Goal: Task Accomplishment & Management: Complete application form

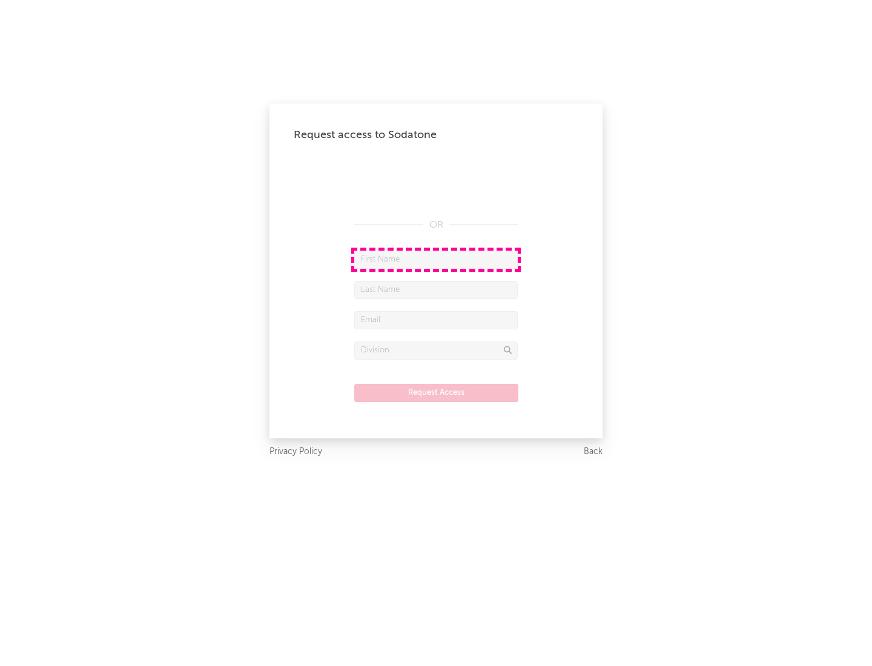
click at [436, 259] on input "text" at bounding box center [436, 260] width 164 height 18
type input "[PERSON_NAME]"
click at [436, 289] on input "text" at bounding box center [436, 290] width 164 height 18
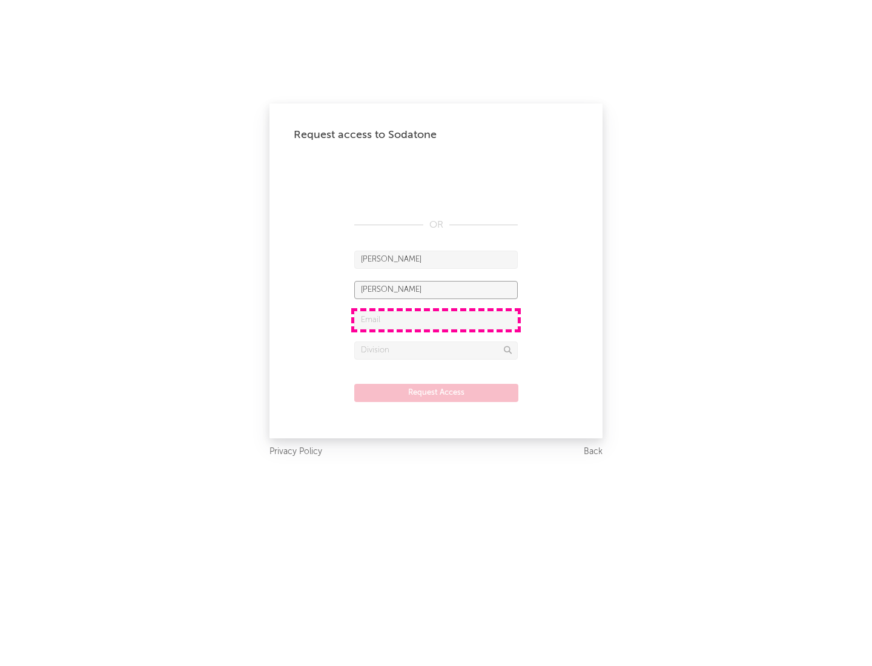
type input "[PERSON_NAME]"
click at [436, 320] on input "text" at bounding box center [436, 320] width 164 height 18
type input "[EMAIL_ADDRESS][DOMAIN_NAME]"
click at [436, 350] on input "text" at bounding box center [436, 351] width 164 height 18
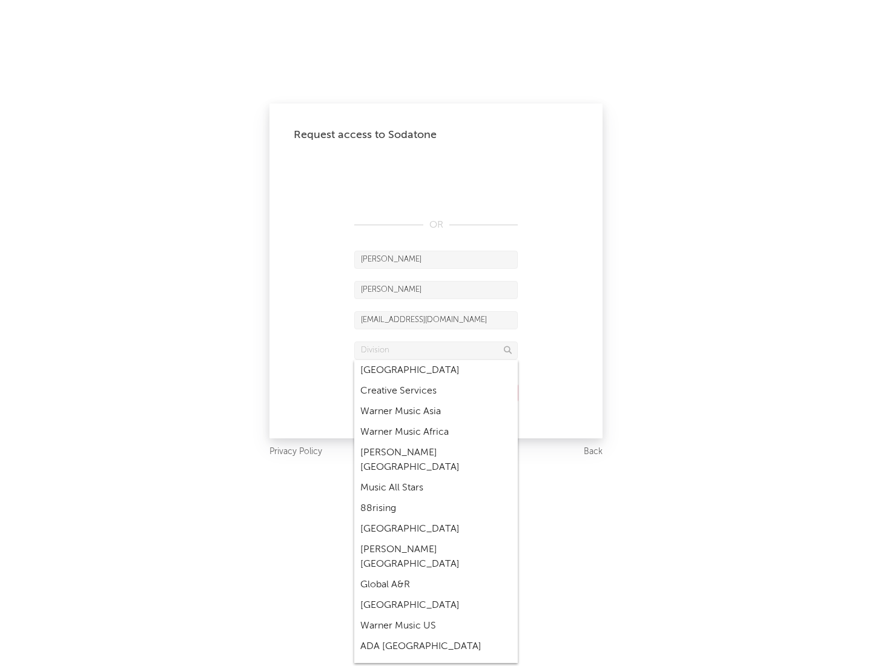
click at [432, 478] on div "Music All Stars" at bounding box center [436, 488] width 164 height 21
type input "Music All Stars"
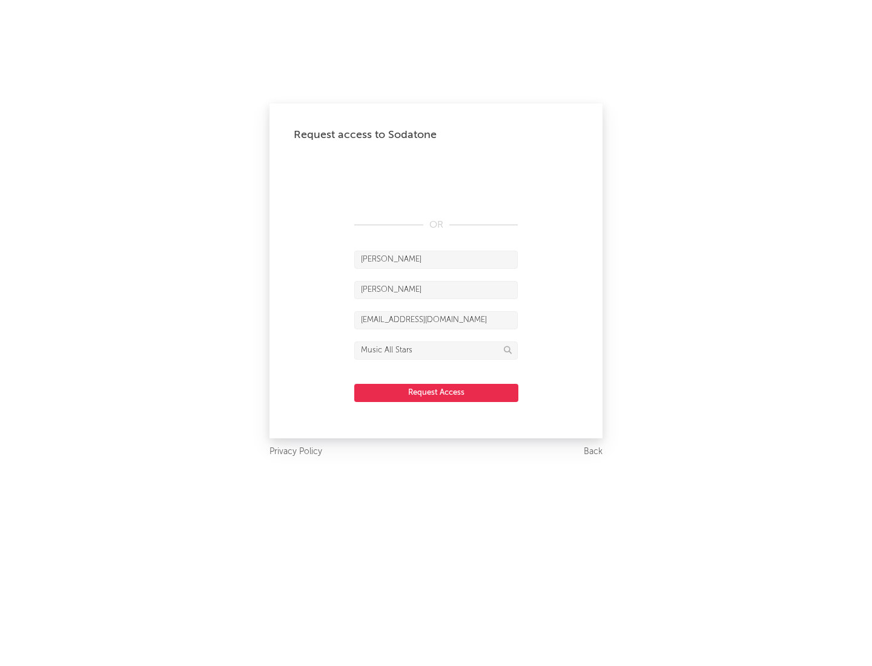
click at [436, 392] on button "Request Access" at bounding box center [436, 393] width 164 height 18
